Goal: Book appointment/travel/reservation

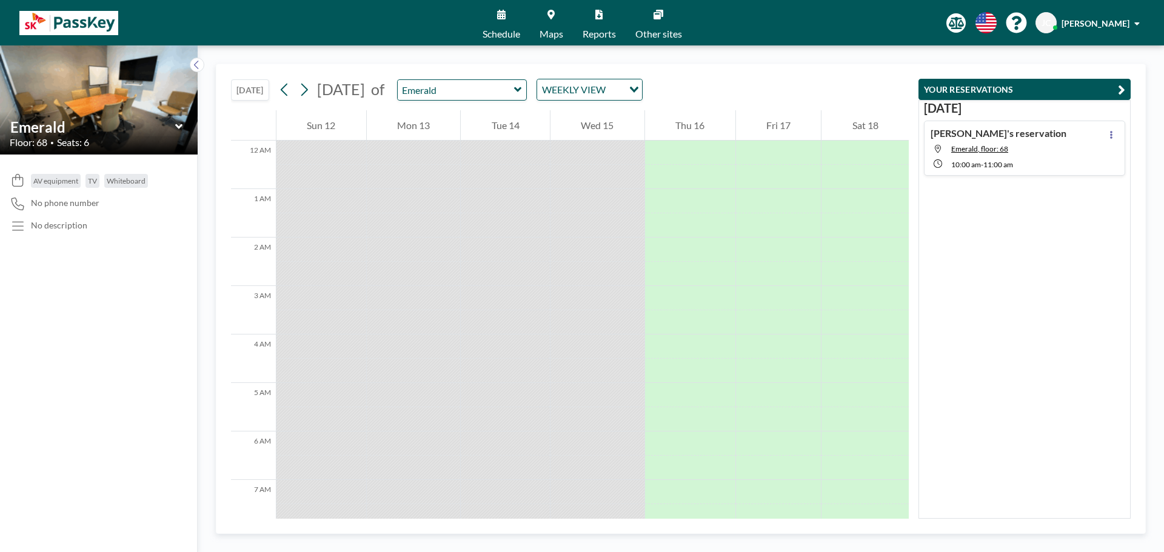
click at [968, 165] on span "10:00 AM" at bounding box center [966, 164] width 30 height 9
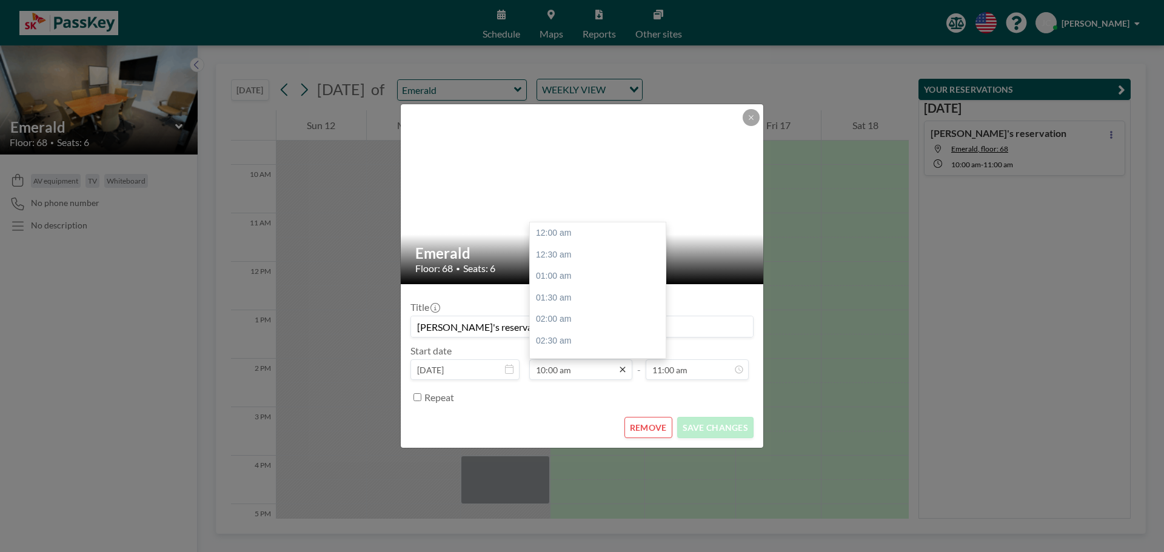
scroll to position [432, 0]
click at [555, 277] on div "11:00 am" at bounding box center [601, 277] width 142 height 22
type input "11:00 am"
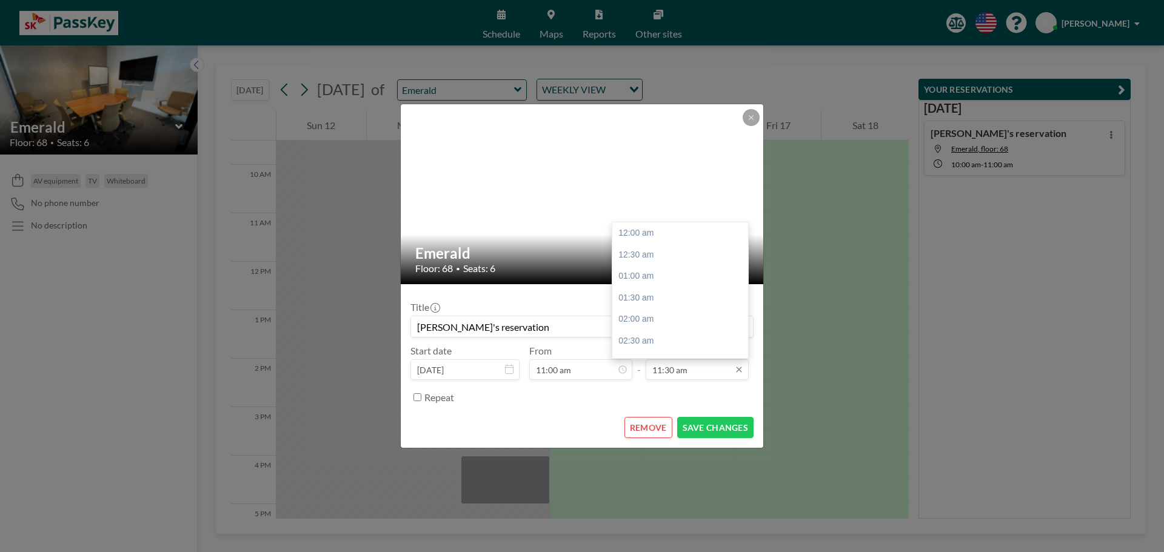
scroll to position [496, 0]
click at [637, 256] on div "12:00 pm" at bounding box center [683, 255] width 142 height 22
type input "12:00 pm"
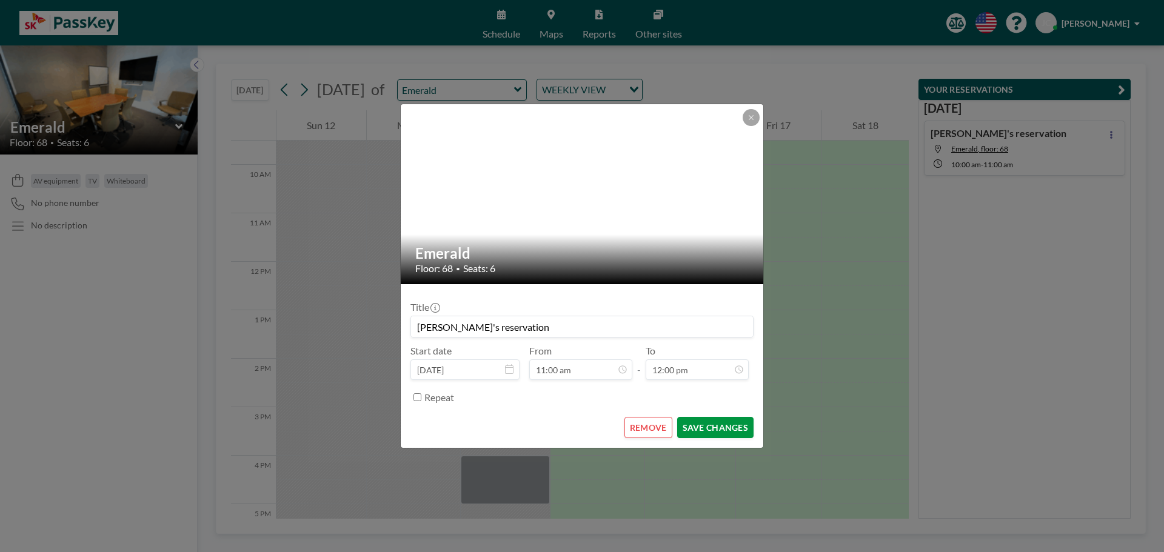
click at [724, 427] on button "SAVE CHANGES" at bounding box center [715, 427] width 76 height 21
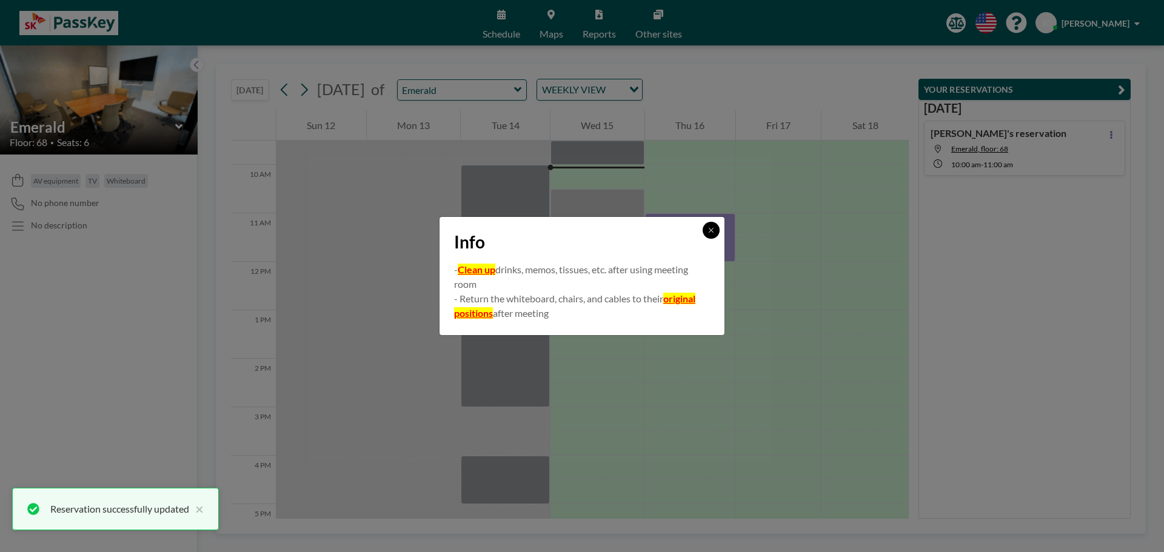
click at [712, 227] on icon at bounding box center [710, 230] width 7 height 7
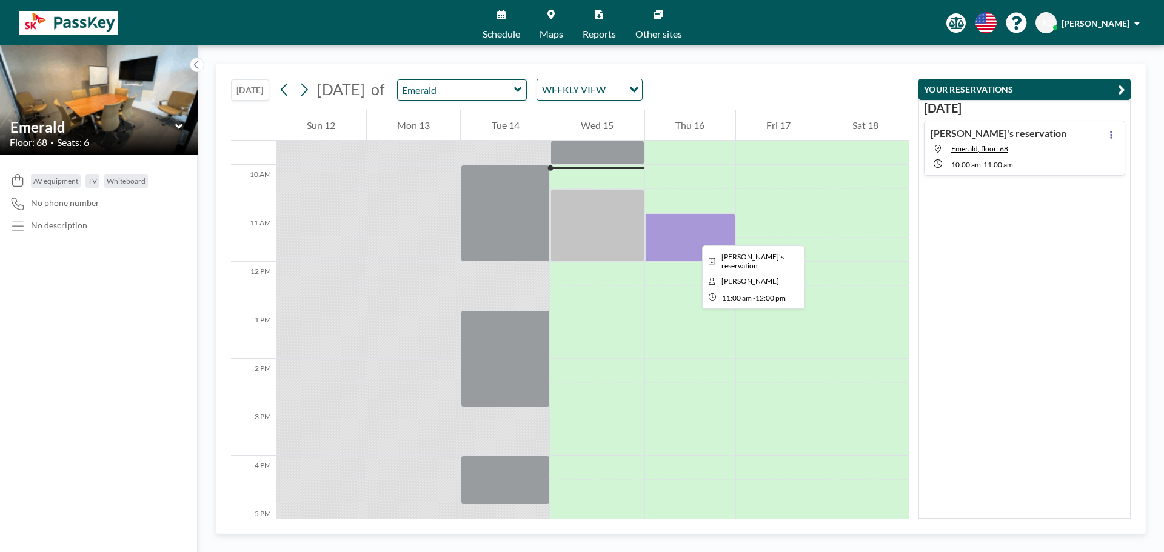
click at [692, 235] on div at bounding box center [690, 237] width 90 height 48
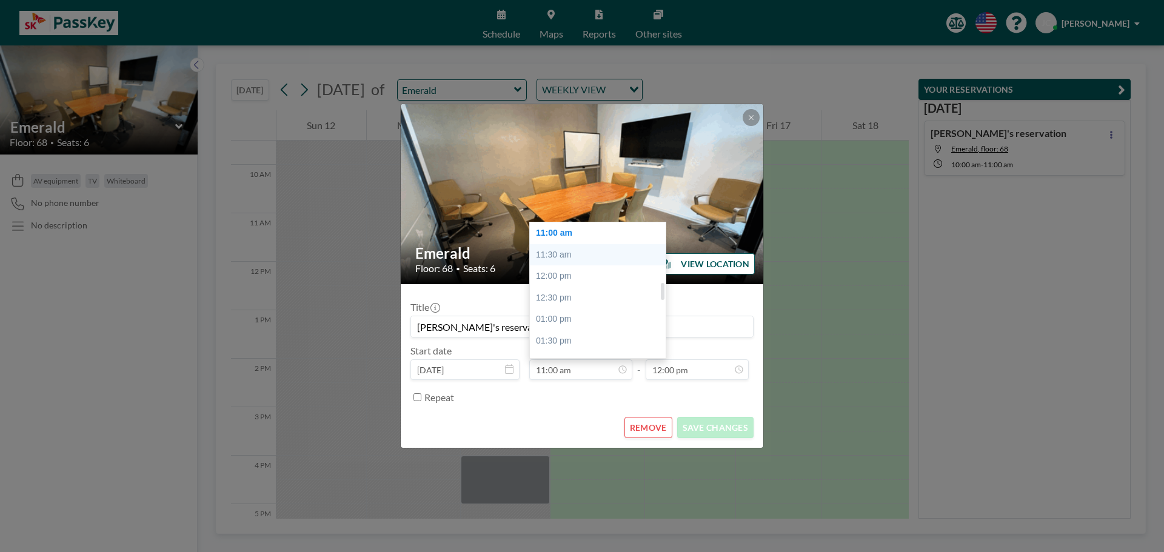
scroll to position [414, 0]
click at [557, 250] on div "10:00 am" at bounding box center [601, 251] width 142 height 22
type input "10:00 am"
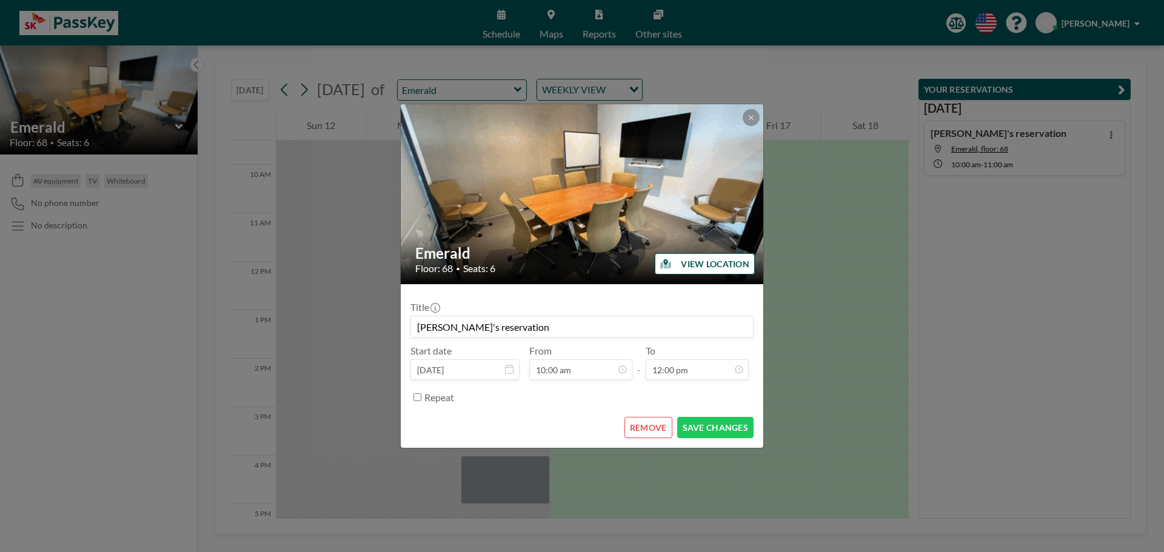
scroll to position [0, 0]
click at [724, 429] on button "SAVE CHANGES" at bounding box center [715, 427] width 76 height 21
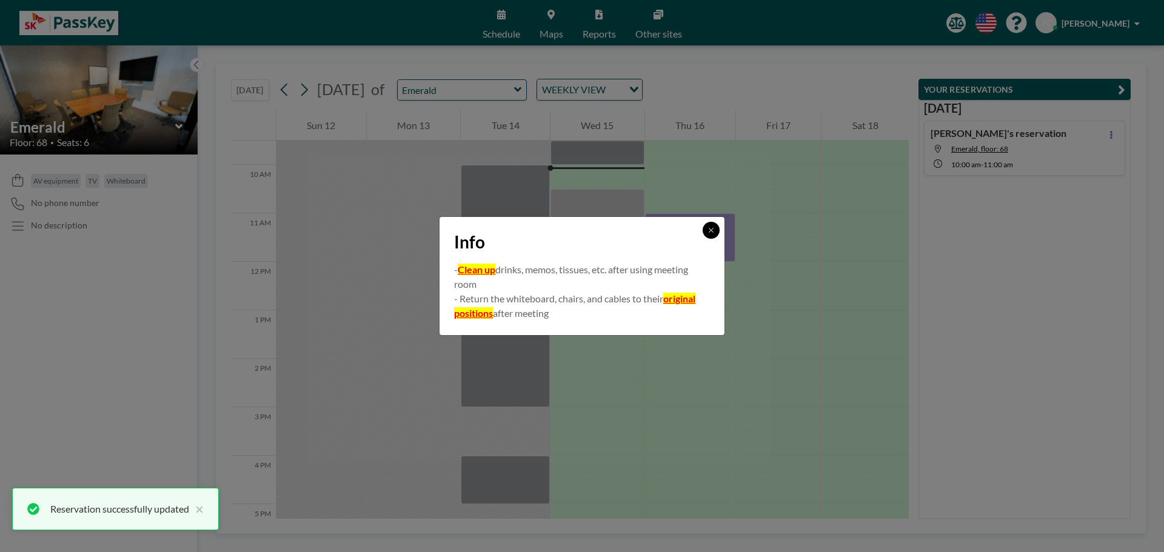
click at [713, 229] on icon at bounding box center [710, 230] width 7 height 7
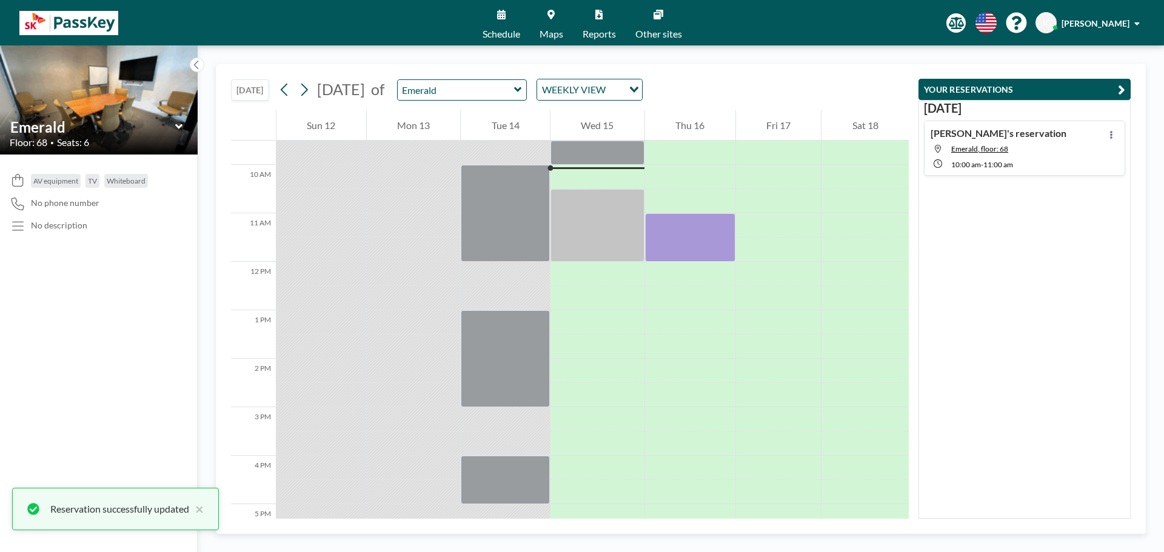
click at [1020, 336] on div "[DATE] [PERSON_NAME]'s reservation Emerald, floor: 68 10:00 AM - 11:00 AM" at bounding box center [1024, 309] width 212 height 419
